Goal: Task Accomplishment & Management: Complete application form

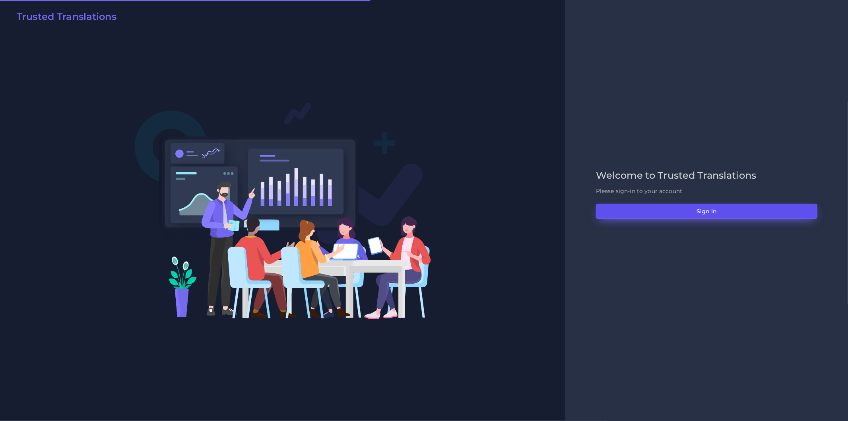
click at [663, 213] on button "Sign in" at bounding box center [707, 211] width 222 height 15
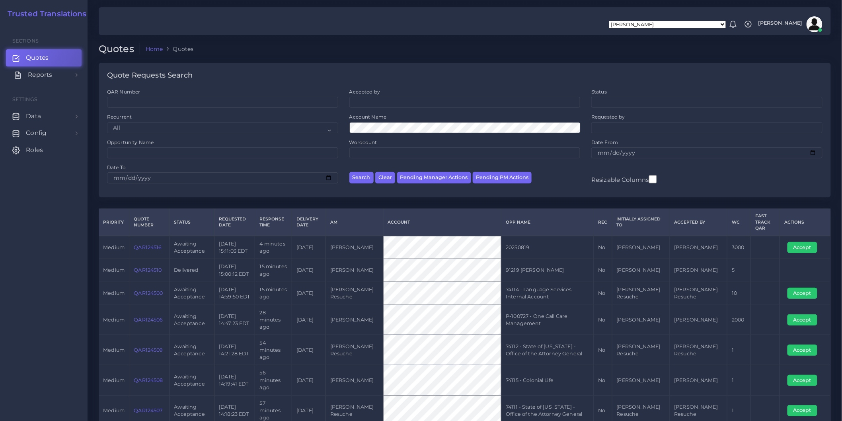
click at [51, 76] on span "Reports" at bounding box center [40, 74] width 24 height 9
click at [67, 173] on link "Data" at bounding box center [44, 169] width 76 height 17
click at [61, 274] on link "Config" at bounding box center [44, 270] width 76 height 17
click at [32, 189] on span "Roles" at bounding box center [36, 186] width 17 height 9
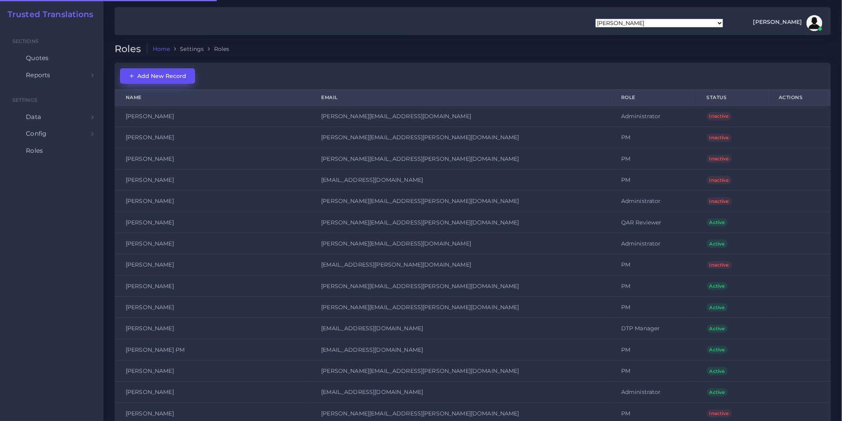
click at [151, 80] on button "Add New Record" at bounding box center [157, 75] width 75 height 15
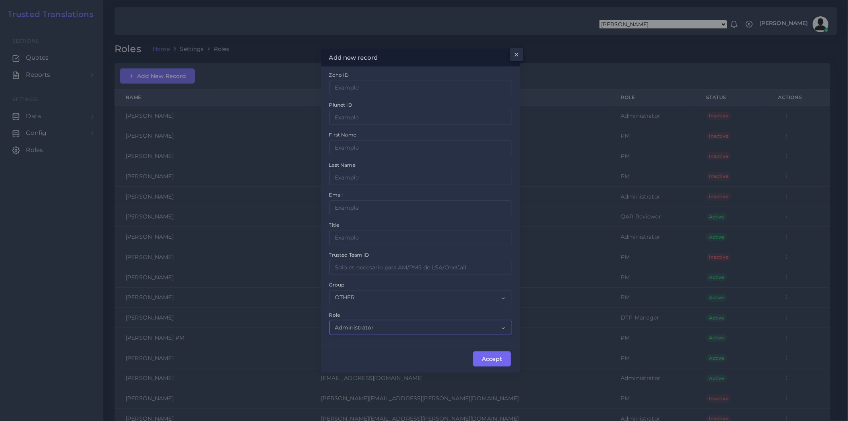
click at [370, 328] on select "Administrator PM DTP Manager DTP Manager QAR Reviewer Sales" at bounding box center [420, 327] width 183 height 15
click at [407, 311] on div "Role Administrator PM DTP Manager DTP Manager QAR Reviewer Sales" at bounding box center [420, 323] width 183 height 24
click at [412, 295] on select "OTHER ACQ CD CORE CERT" at bounding box center [420, 297] width 183 height 15
click at [413, 284] on div "Group OTHER ACQ CD CORE CERT" at bounding box center [420, 292] width 183 height 24
drag, startPoint x: 410, startPoint y: 290, endPoint x: 408, endPoint y: 301, distance: 11.0
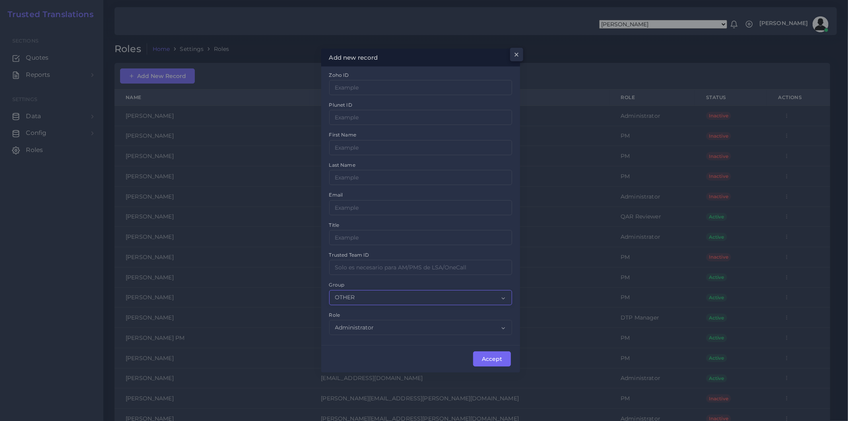
click at [410, 290] on select "OTHER ACQ CD CORE CERT" at bounding box center [420, 297] width 183 height 15
click at [415, 282] on div "Group OTHER ACQ CD CORE CERT" at bounding box center [420, 292] width 183 height 24
click at [427, 270] on input "Zoho ID" at bounding box center [420, 267] width 183 height 15
click at [434, 256] on div "Trusted Team ID" at bounding box center [420, 263] width 183 height 24
click at [380, 295] on select "OTHER ACQ CD CORE CERT" at bounding box center [420, 297] width 183 height 15
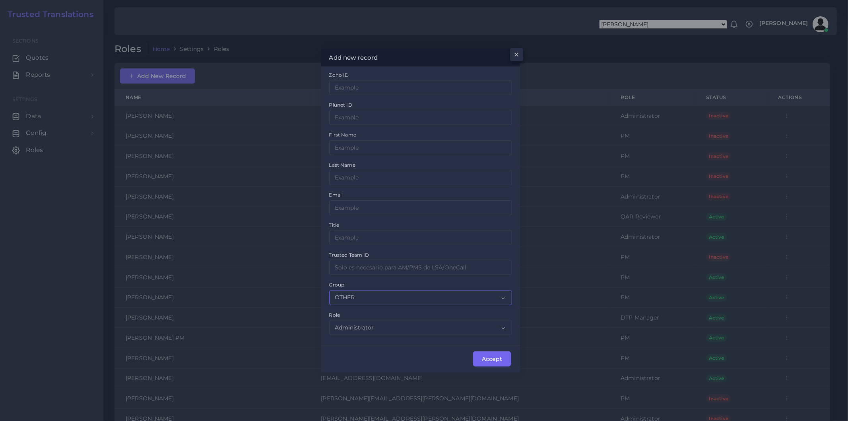
click at [380, 295] on select "OTHER ACQ CD CORE CERT" at bounding box center [420, 297] width 183 height 15
click at [378, 299] on select "OTHER ACQ CD CORE CERT" at bounding box center [420, 297] width 183 height 15
drag, startPoint x: 378, startPoint y: 299, endPoint x: 380, endPoint y: 306, distance: 7.8
click at [378, 299] on select "OTHER ACQ CD CORE CERT" at bounding box center [420, 297] width 183 height 15
click at [382, 337] on div "Zoho ID Plunet ID First Name Last Name Email Title Trusted Team ID Group OTHER …" at bounding box center [421, 206] width 194 height 270
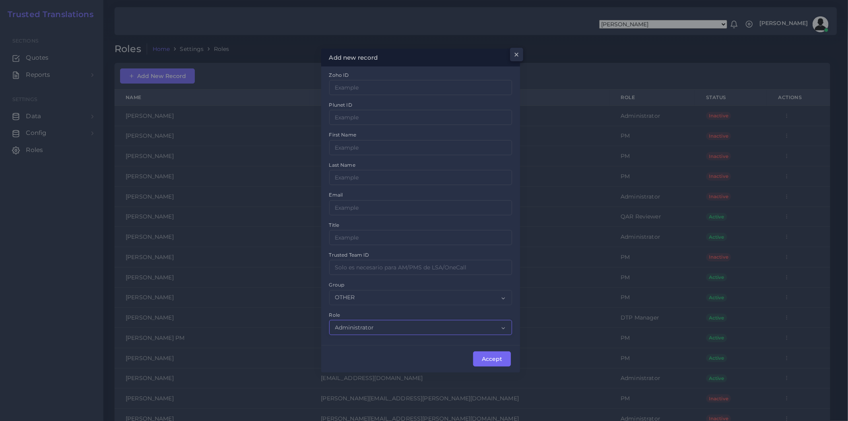
click at [382, 332] on select "Administrator PM DTP Manager DTP Manager QAR Reviewer Sales" at bounding box center [420, 327] width 183 height 15
click at [404, 253] on div "Trusted Team ID" at bounding box center [420, 263] width 183 height 24
click at [463, 76] on div "Zoho ID" at bounding box center [420, 83] width 183 height 24
click at [519, 53] on span "×" at bounding box center [515, 57] width 6 height 14
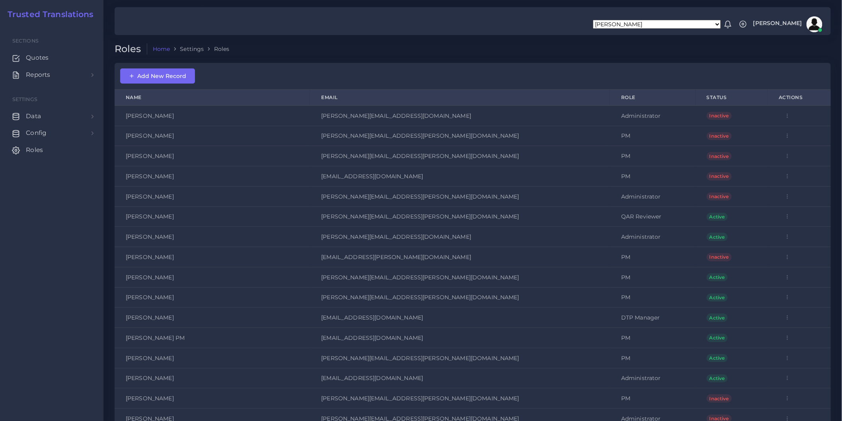
click at [120, 49] on h2 "Roles" at bounding box center [131, 49] width 33 height 12
copy h2 "Roles"
click at [173, 74] on span "Add New Record" at bounding box center [157, 75] width 57 height 7
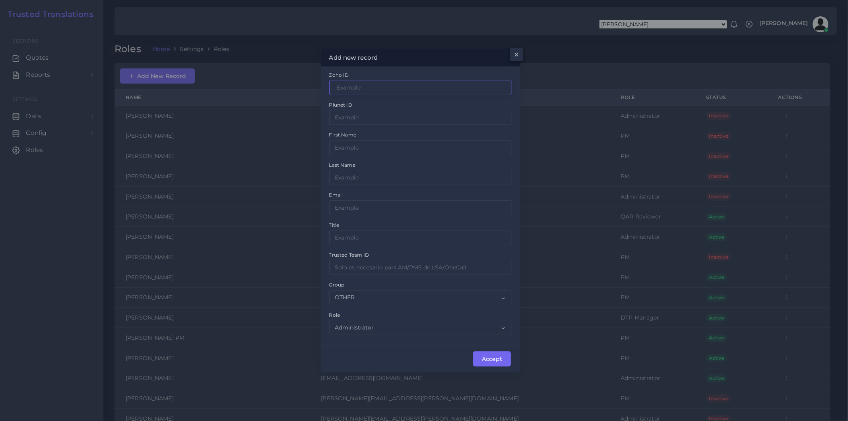
click at [375, 89] on input "Zoho ID" at bounding box center [420, 87] width 183 height 15
click at [360, 114] on input "Zoho ID" at bounding box center [420, 117] width 183 height 15
click at [372, 323] on select "Administrator PM DTP Manager DTP Manager QAR Reviewer Sales" at bounding box center [420, 327] width 183 height 15
click at [375, 313] on div "Role Administrator PM DTP Manager DTP Manager QAR Reviewer Sales" at bounding box center [420, 323] width 183 height 24
click at [347, 321] on select "Administrator PM DTP Manager DTP Manager QAR Reviewer Sales" at bounding box center [420, 327] width 183 height 15
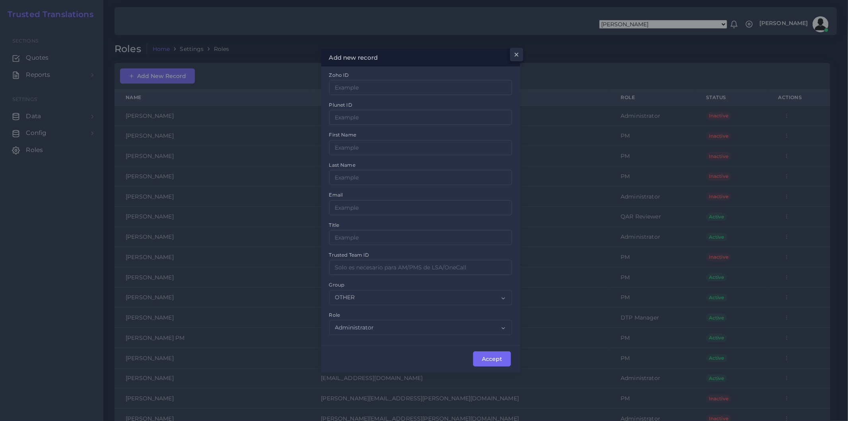
click at [411, 310] on div "Zoho ID Plunet ID First Name Last Name Email Title Trusted Team ID Group OTHER …" at bounding box center [421, 206] width 194 height 270
click at [511, 52] on button "×" at bounding box center [515, 57] width 13 height 14
